Goal: Task Accomplishment & Management: Use online tool/utility

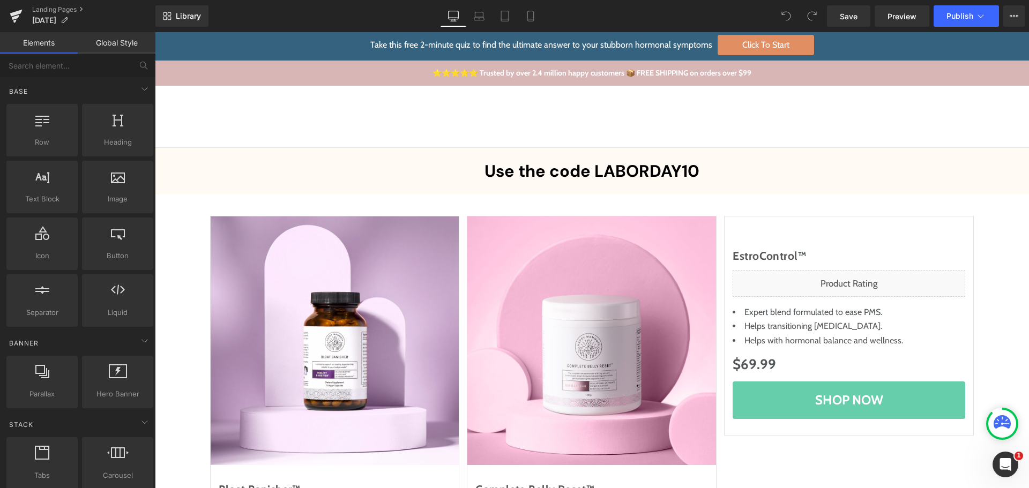
scroll to position [3, 0]
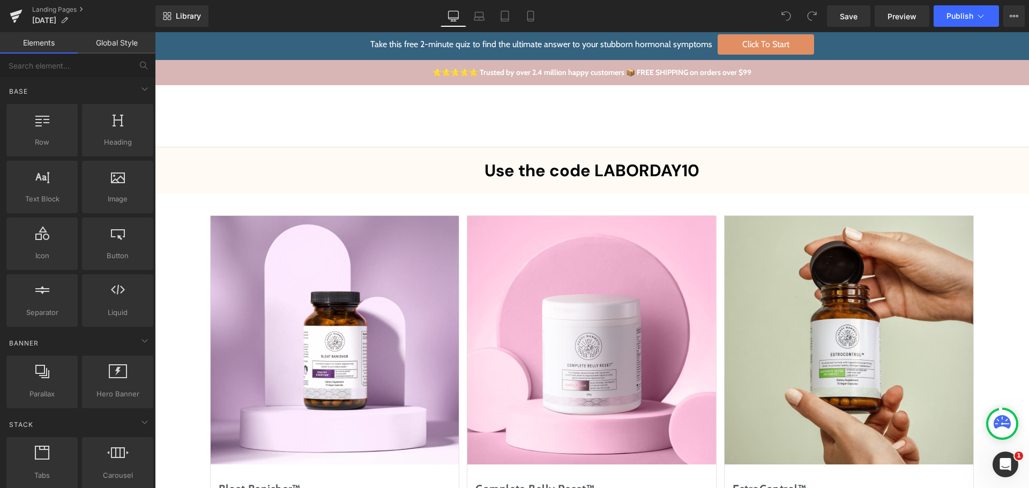
click at [619, 175] on b "Use the code LABORDAY10" at bounding box center [591, 171] width 215 height 22
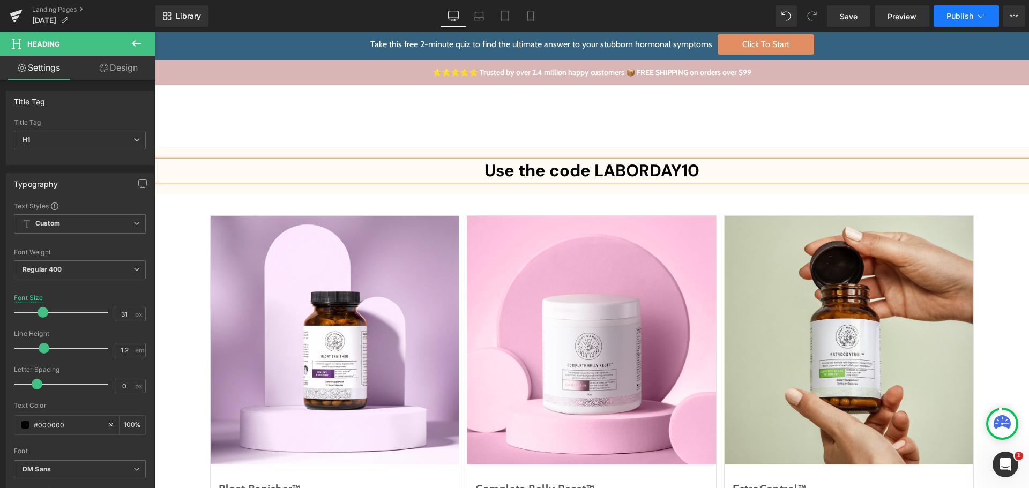
click at [970, 15] on span "Publish" at bounding box center [959, 16] width 27 height 9
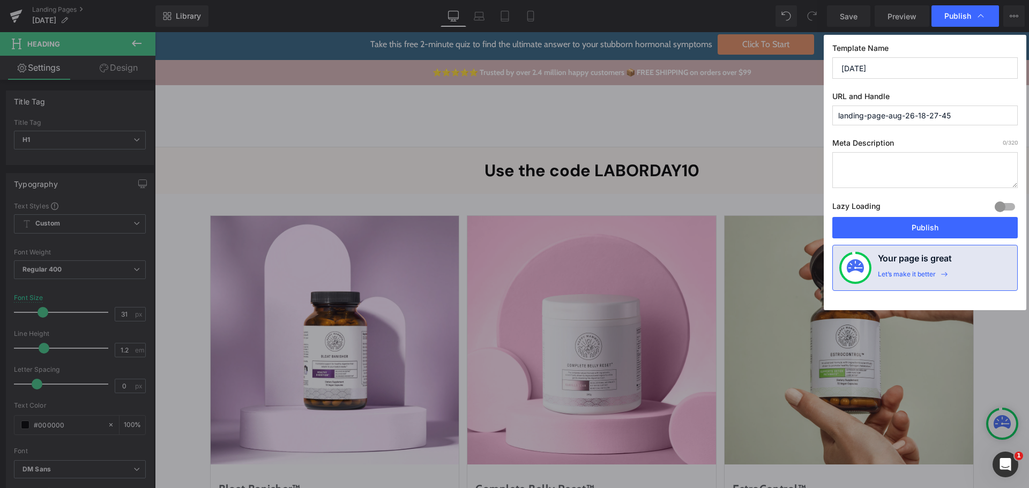
click at [895, 122] on input "landing-page-aug-26-18-27-45" at bounding box center [924, 116] width 185 height 20
click at [895, 121] on input "landing-page-aug-26-18-27-45" at bounding box center [924, 116] width 185 height 20
paste input "LABORDAY10"
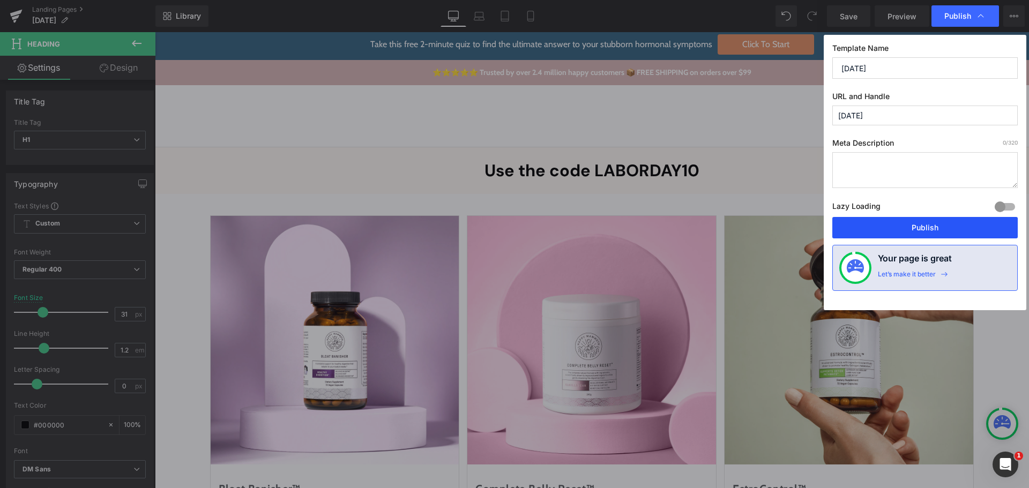
type input "[DATE]"
click at [963, 218] on button "Publish" at bounding box center [924, 227] width 185 height 21
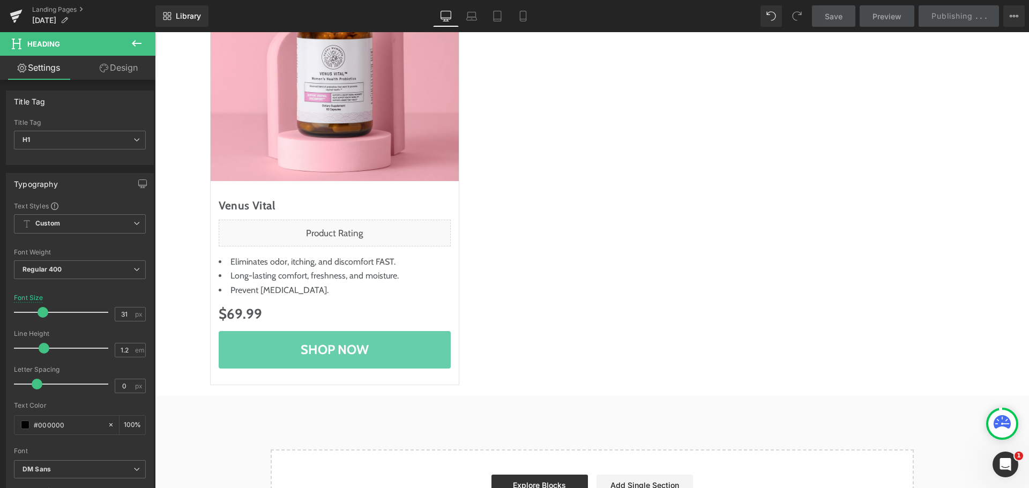
scroll to position [751, 0]
